Goal: Find specific page/section

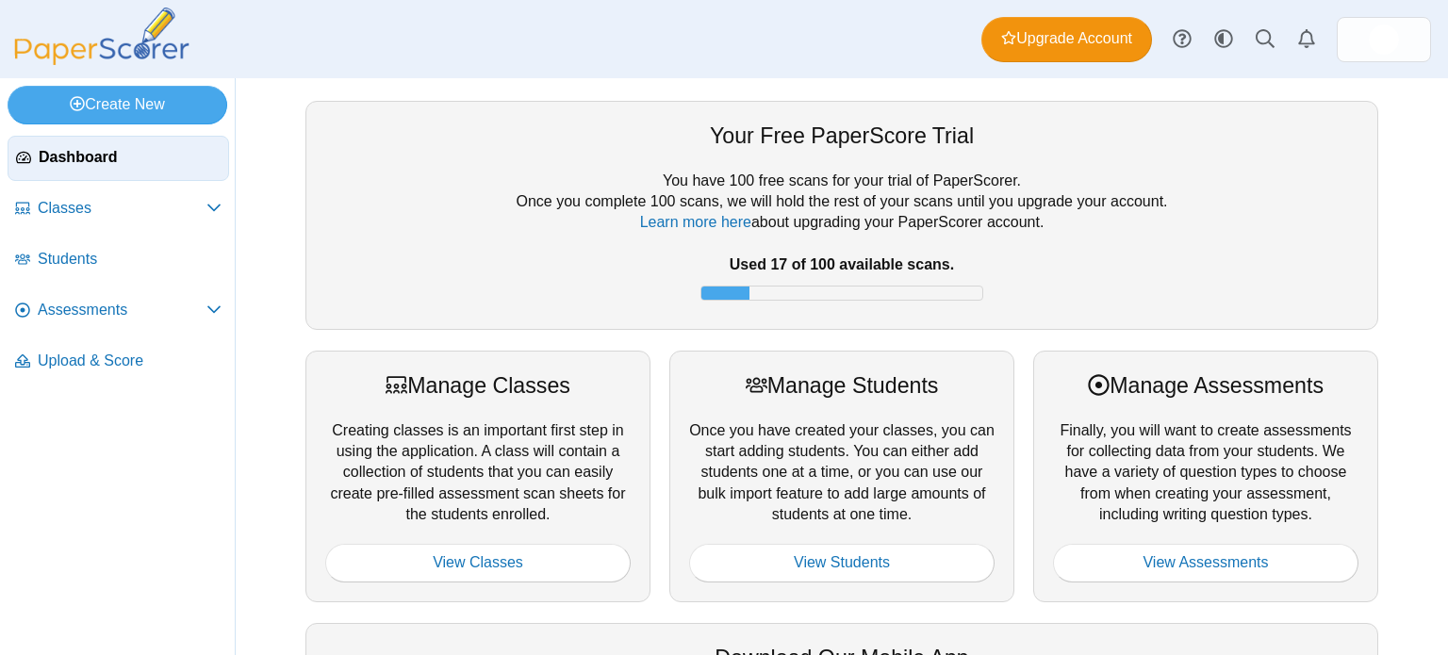
scroll to position [162, 0]
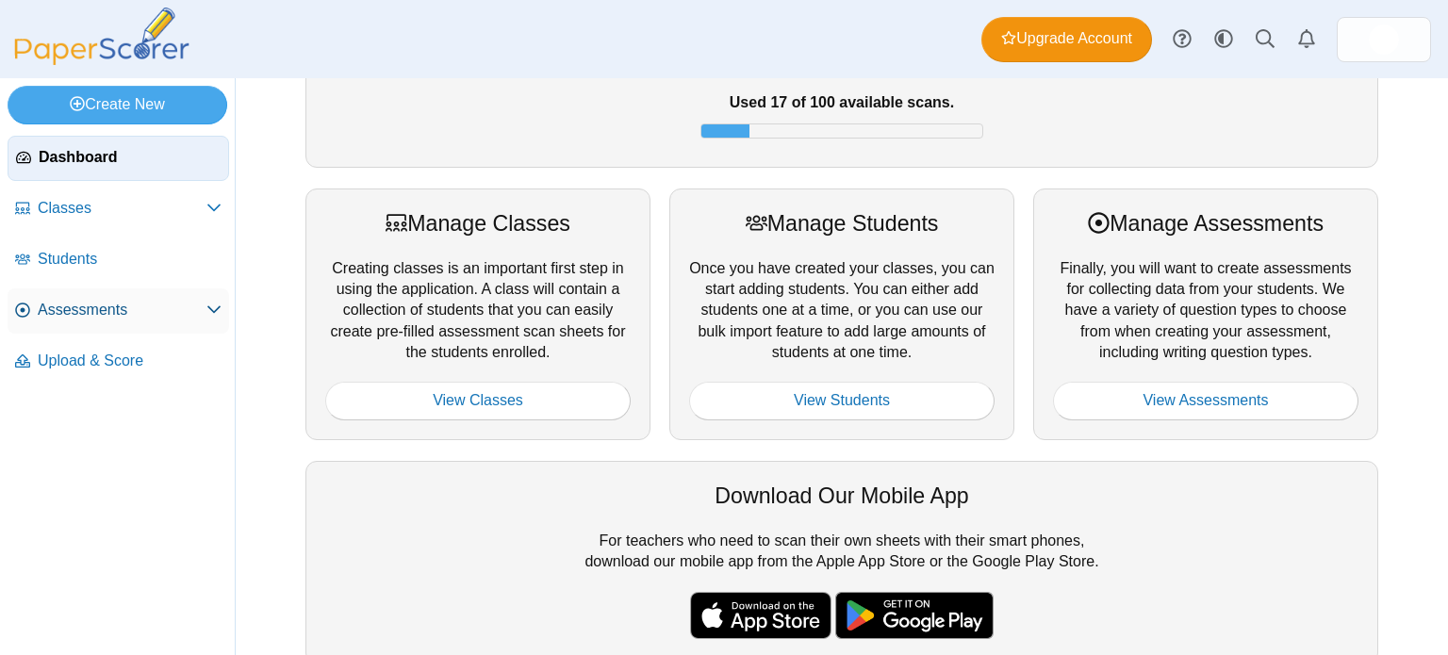
click at [103, 310] on span "Assessments" at bounding box center [122, 310] width 169 height 21
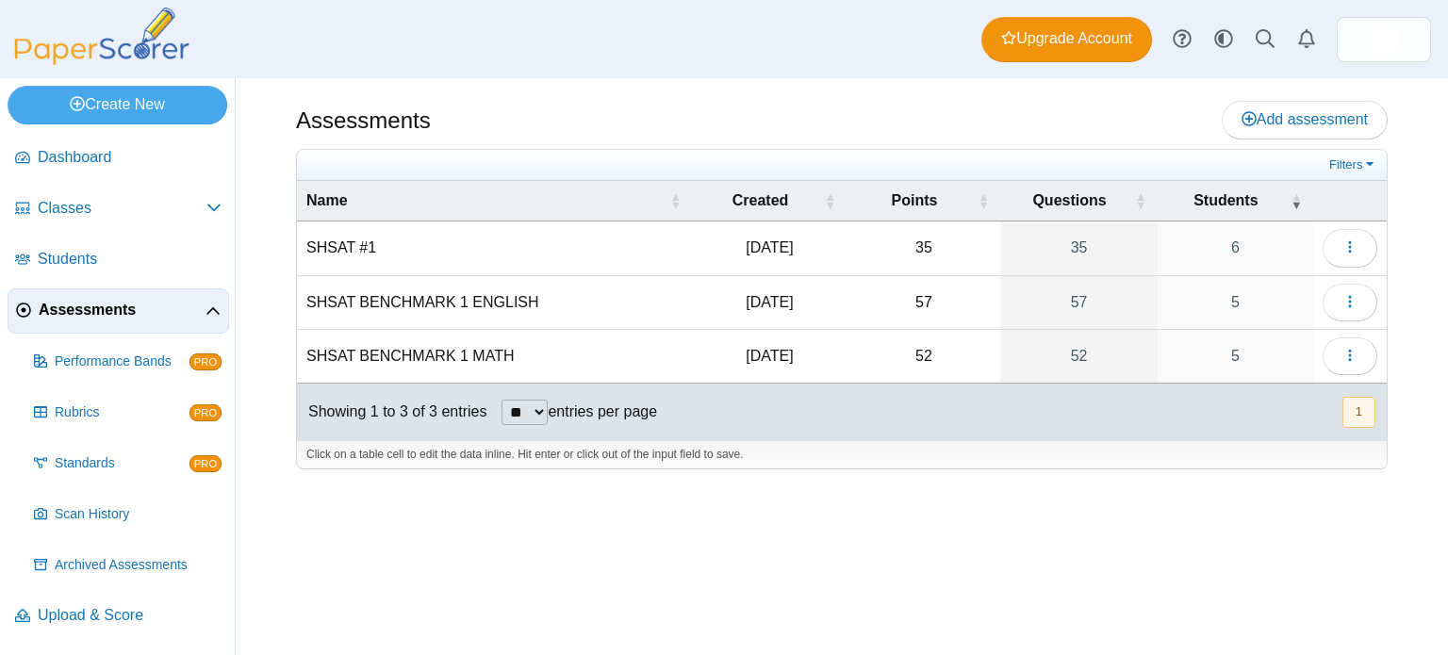
click at [371, 348] on td "SHSAT BENCHMARK 1 MATH" at bounding box center [495, 357] width 396 height 54
click at [1331, 360] on button "button" at bounding box center [1350, 356] width 55 height 38
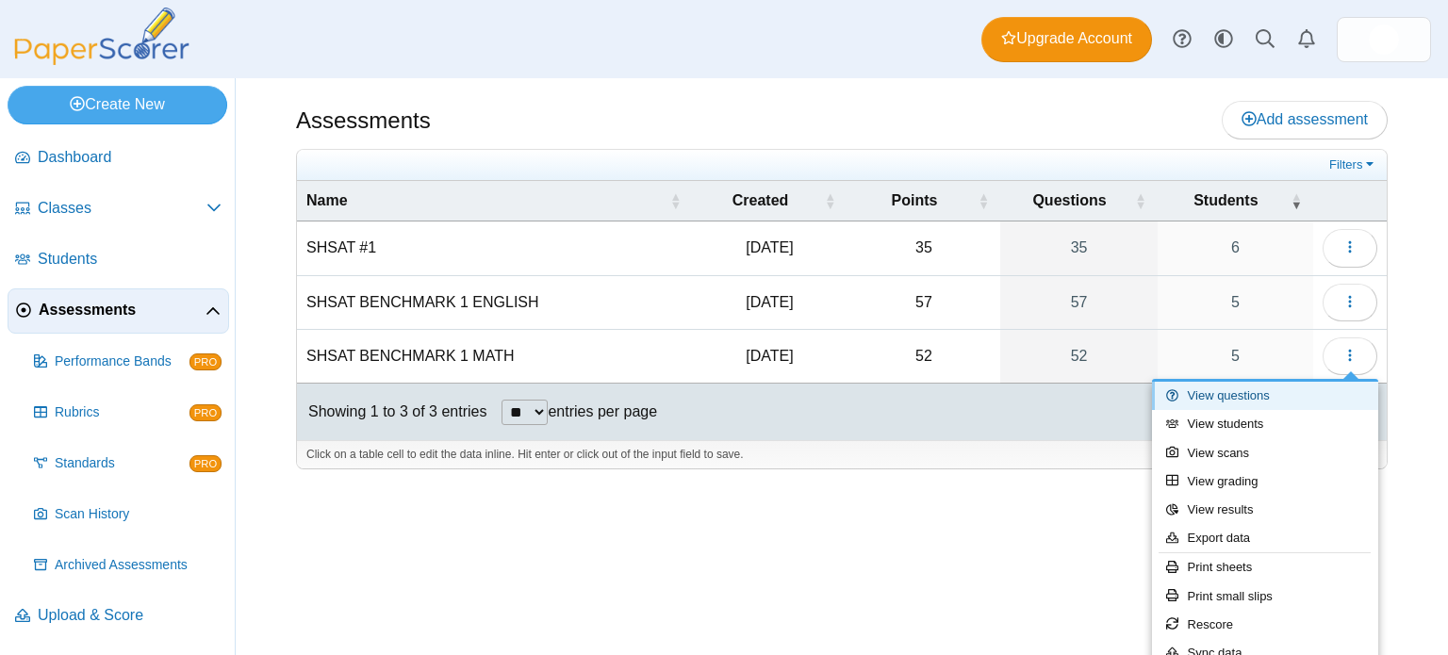
click at [1280, 390] on link "View questions" at bounding box center [1265, 396] width 226 height 28
